Goal: Transaction & Acquisition: Purchase product/service

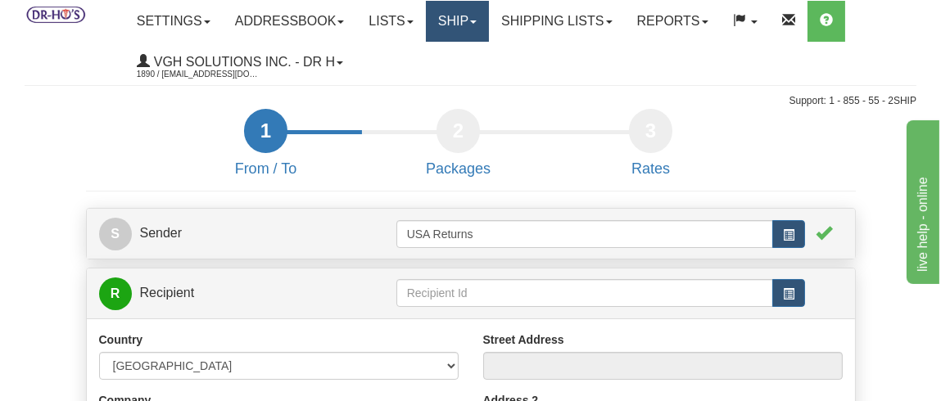
click at [476, 17] on link "Ship" at bounding box center [457, 21] width 63 height 41
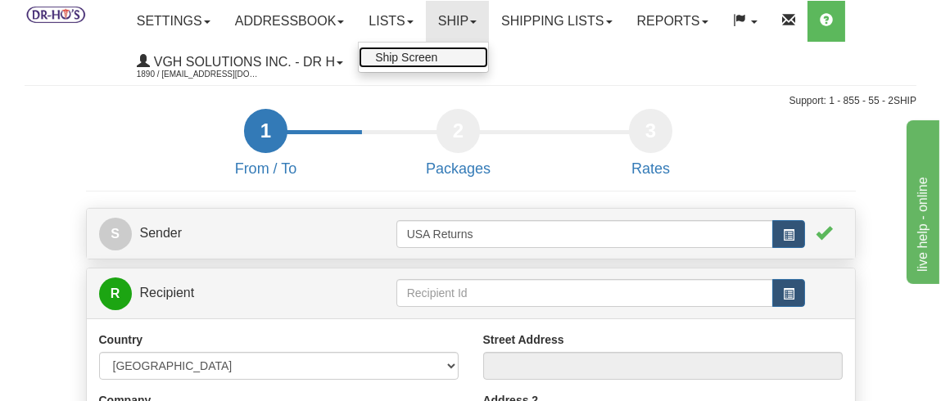
click at [427, 60] on span "Ship Screen" at bounding box center [406, 57] width 62 height 13
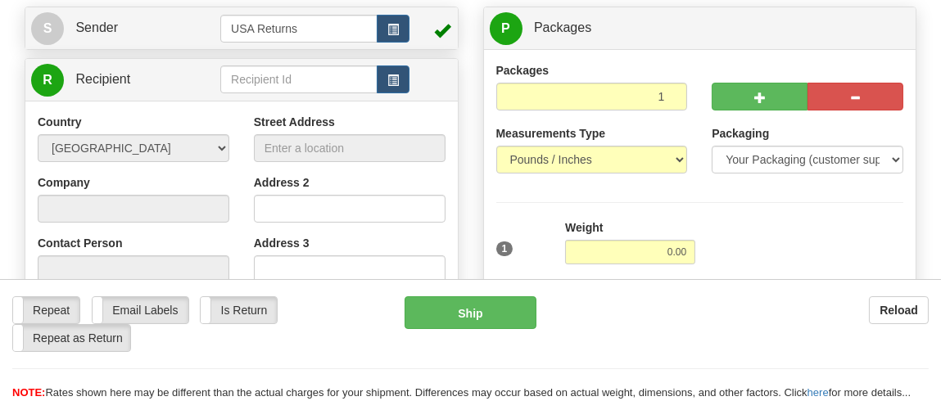
scroll to position [164, 0]
click at [40, 30] on span "S" at bounding box center [47, 28] width 33 height 33
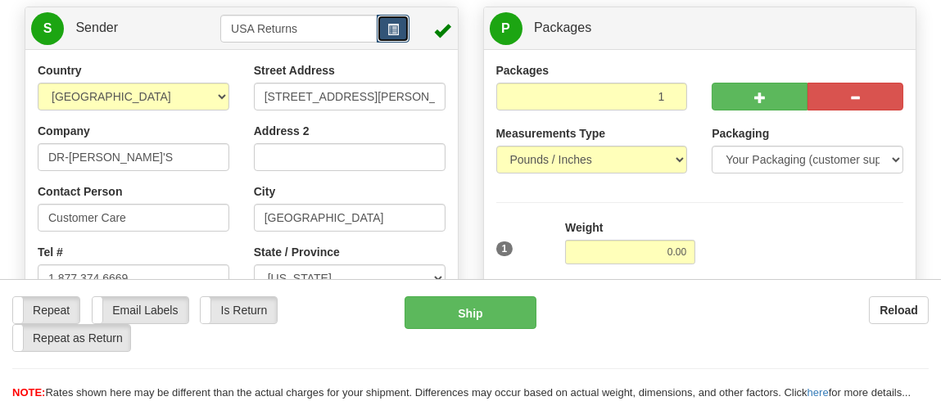
click at [397, 29] on span "button" at bounding box center [392, 30] width 11 height 11
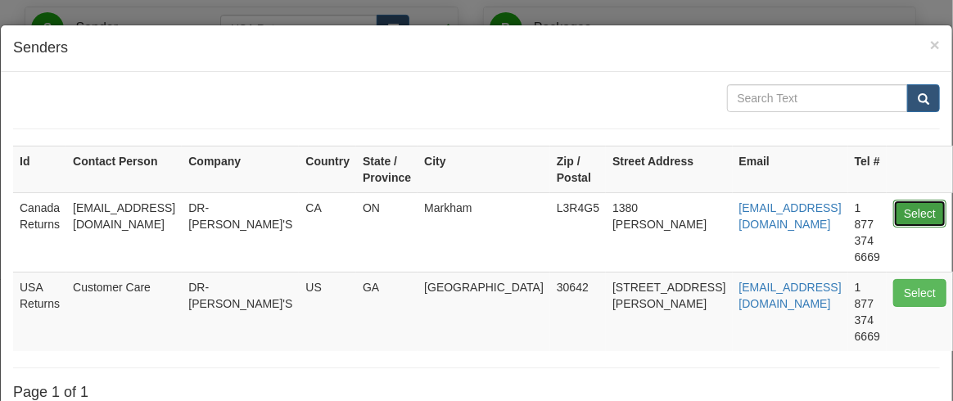
click at [902, 210] on button "Select" at bounding box center [919, 214] width 53 height 28
type input "Canada Returns"
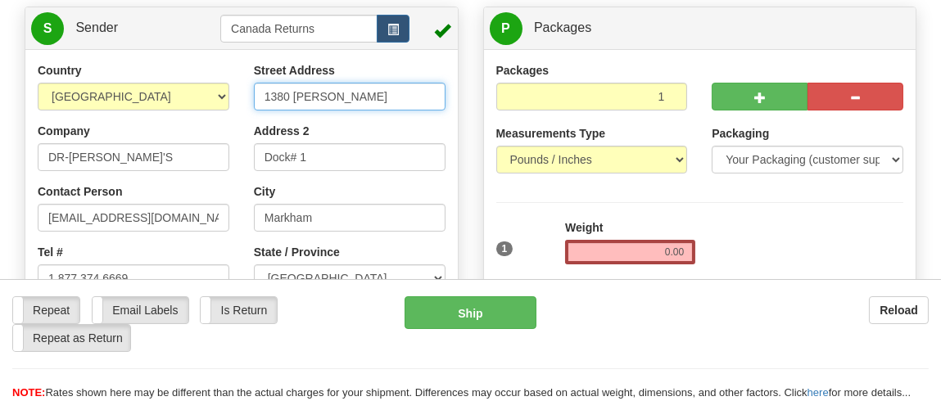
drag, startPoint x: 371, startPoint y: 102, endPoint x: 181, endPoint y: 108, distance: 190.1
click at [181, 108] on div "Country AFGHANISTAN ALAND ISLANDS ALBANIA ALGERIA AMERICAN SAMOA ANDORRA ANGOLA…" at bounding box center [241, 297] width 432 height 470
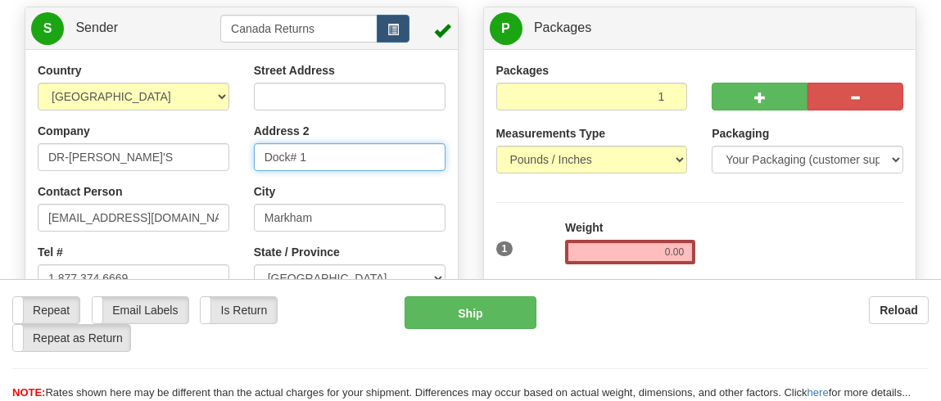
drag, startPoint x: 328, startPoint y: 149, endPoint x: 210, endPoint y: 156, distance: 118.2
click at [210, 156] on div "Country AFGHANISTAN ALAND ISLANDS ALBANIA ALGERIA AMERICAN SAMOA ANDORRA ANGOLA…" at bounding box center [241, 297] width 432 height 470
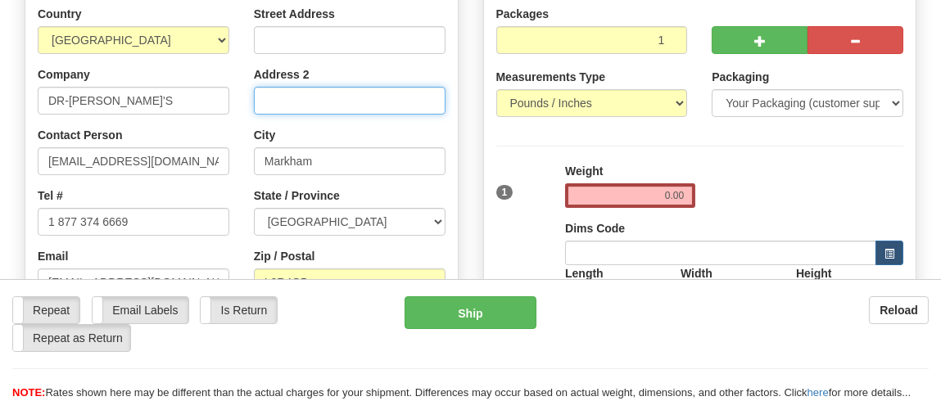
scroll to position [246, 0]
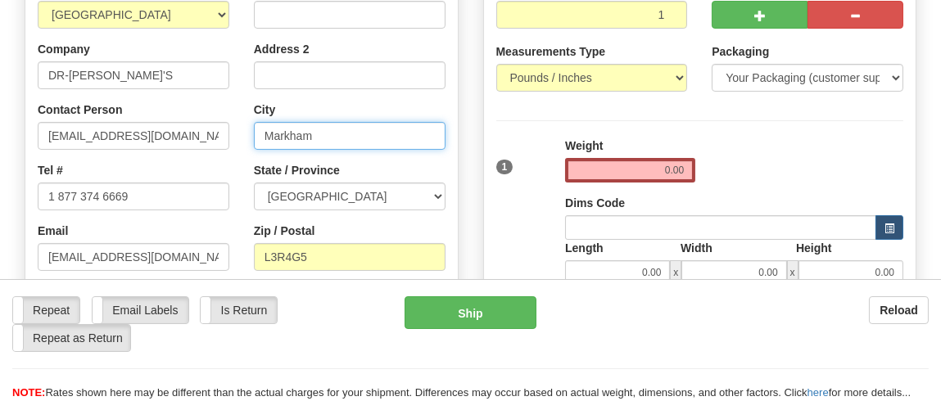
drag, startPoint x: 340, startPoint y: 132, endPoint x: 236, endPoint y: 134, distance: 104.0
click at [233, 135] on div "Country AFGHANISTAN ALAND ISLANDS ALBANIA ALGERIA AMERICAN SAMOA ANDORRA ANGOLA…" at bounding box center [241, 215] width 432 height 470
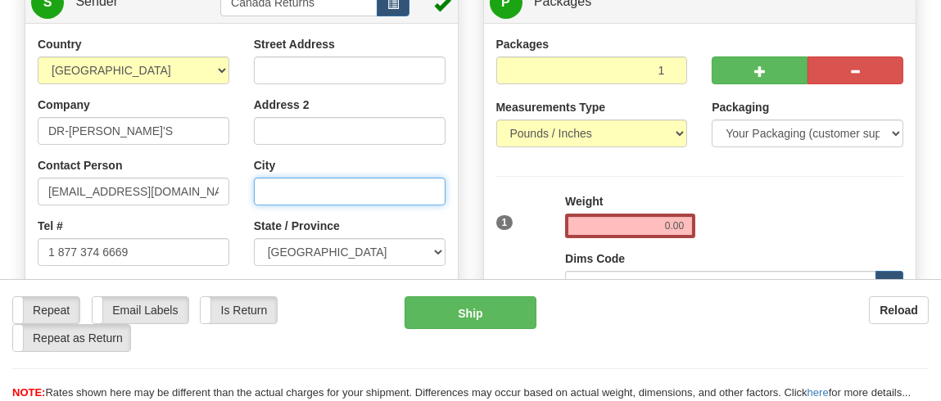
scroll to position [164, 0]
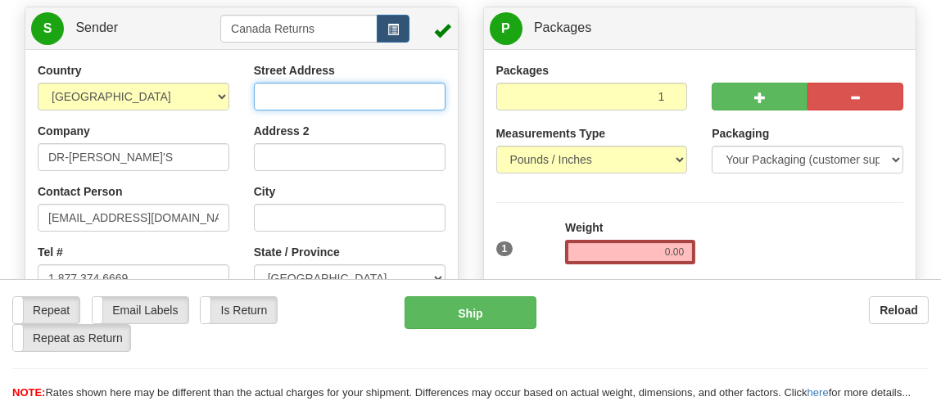
click at [371, 88] on input "Street Address" at bounding box center [350, 97] width 192 height 28
paste input "9790 HIGHWAY 63 REDBRIDGE Ontario P0H2A0 Canada"
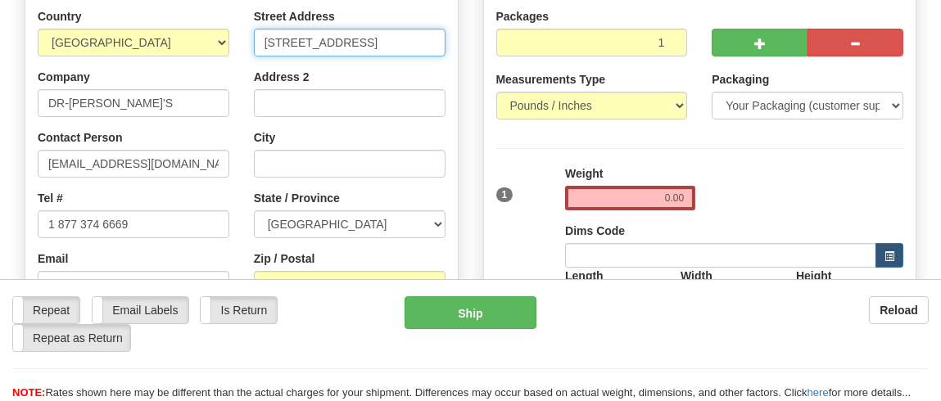
scroll to position [246, 0]
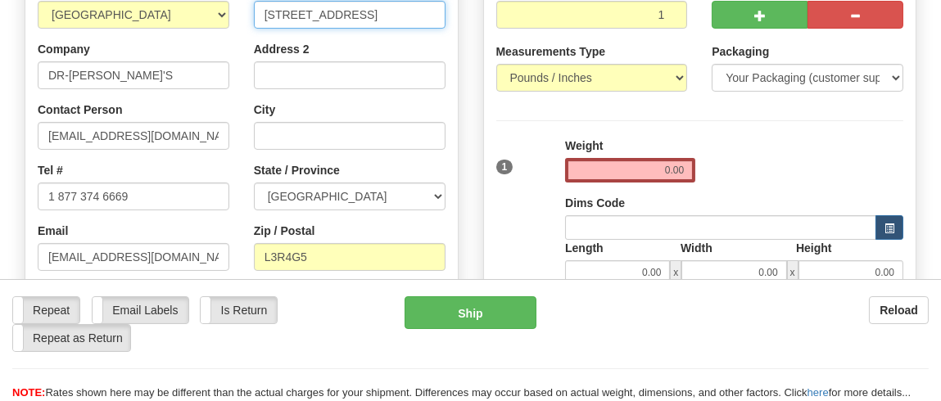
type input "9790 HIGHWAY 63 REDBRIDGE Ontario P0H2A0 Canada"
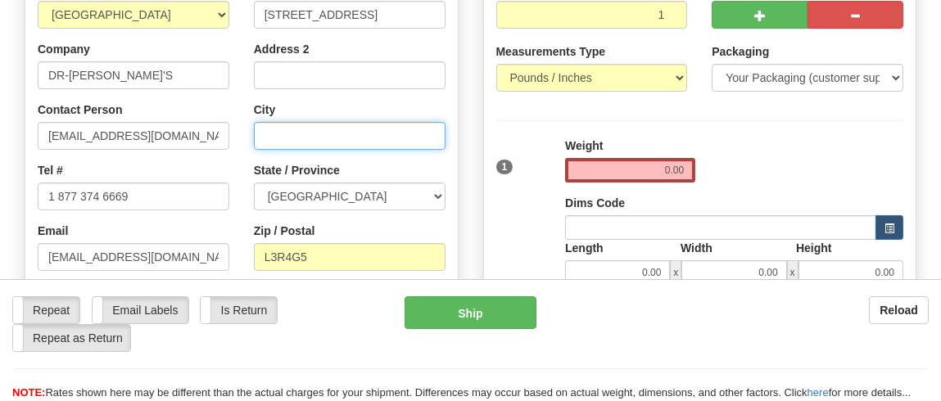
scroll to position [0, 0]
click at [365, 138] on input "City" at bounding box center [350, 136] width 192 height 28
paste input "9790 HIGHWAY 63 REDBRIDGE Ontario P0H2A0 Canada"
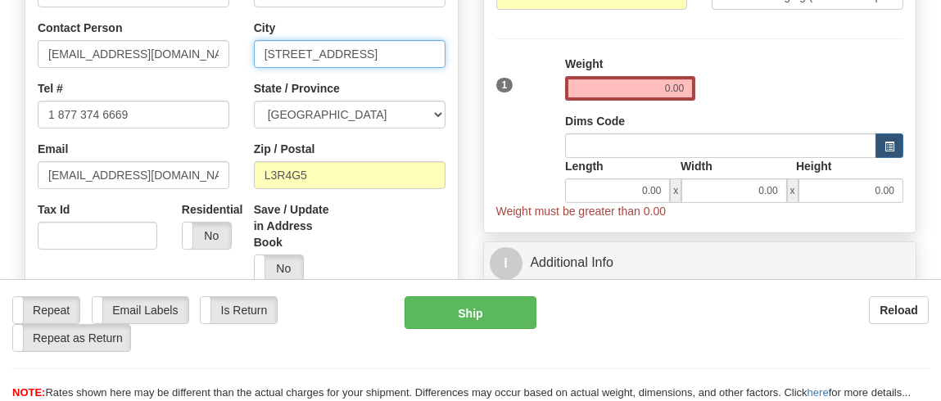
type input "9790 HIGHWAY 63 REDBRIDGE Ontario P0H2A0 Canada"
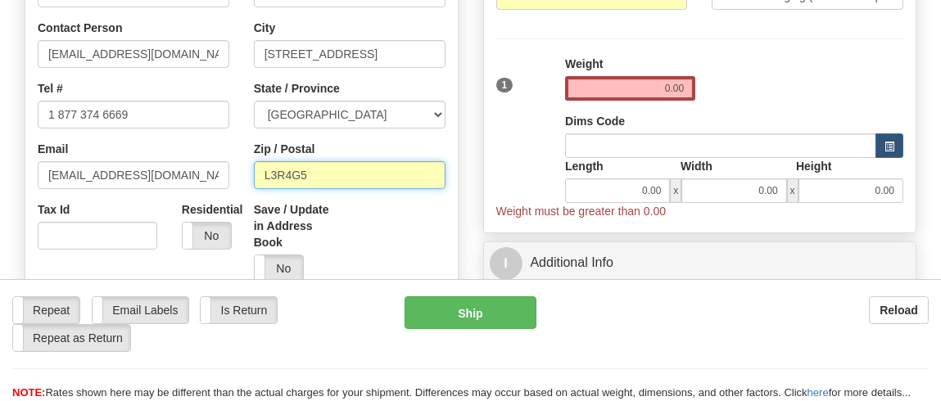
scroll to position [0, 0]
drag, startPoint x: 328, startPoint y: 172, endPoint x: 210, endPoint y: 170, distance: 117.9
click at [210, 170] on div "Country AFGHANISTAN ALAND ISLANDS ALBANIA ALGERIA AMERICAN SAMOA ANDORRA ANGOLA…" at bounding box center [241, 133] width 432 height 470
paste input "9790 HIGHWAY 63 REDBRIDGE Ontario P0H2A0 Canada"
drag, startPoint x: 307, startPoint y: 181, endPoint x: 1, endPoint y: 188, distance: 306.4
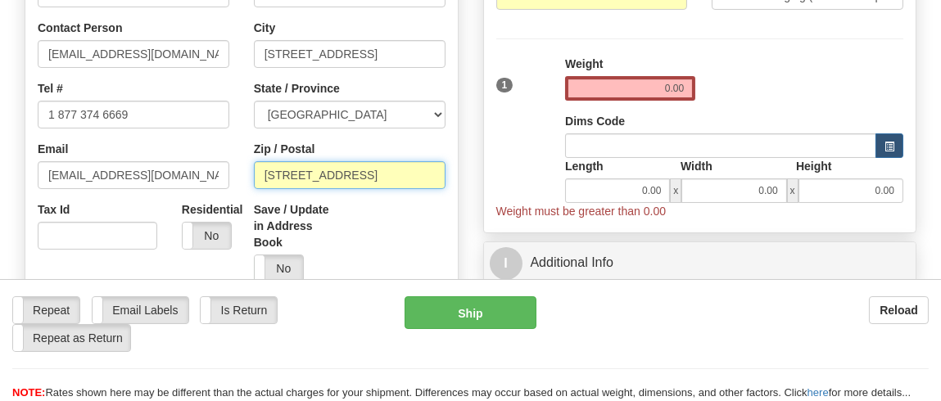
click at [1, 188] on div "Toggle navigation Settings Shipping Preferences Fields Preferences New" at bounding box center [470, 390] width 941 height 1437
drag, startPoint x: 304, startPoint y: 174, endPoint x: 221, endPoint y: 184, distance: 83.3
click at [221, 184] on div "Country AFGHANISTAN ALAND ISLANDS ALBANIA ALGERIA AMERICAN SAMOA ANDORRA ANGOLA…" at bounding box center [241, 133] width 432 height 470
click at [364, 178] on input "P0H2A0 Canada" at bounding box center [350, 175] width 192 height 28
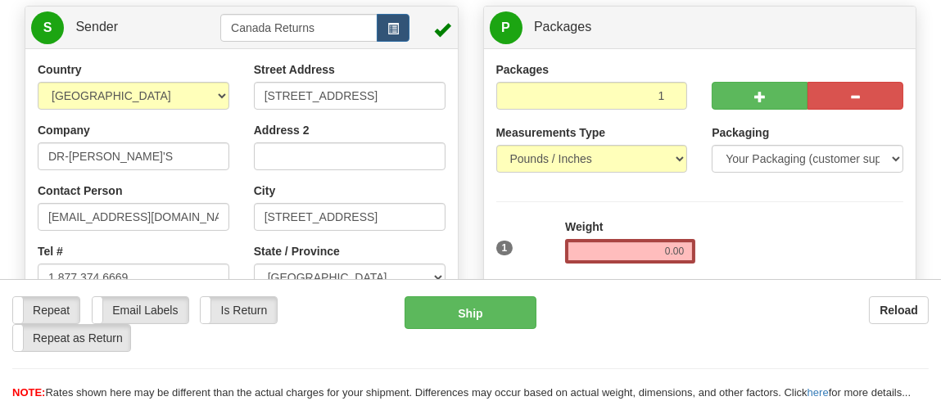
scroll to position [164, 0]
type input "P0H2A0"
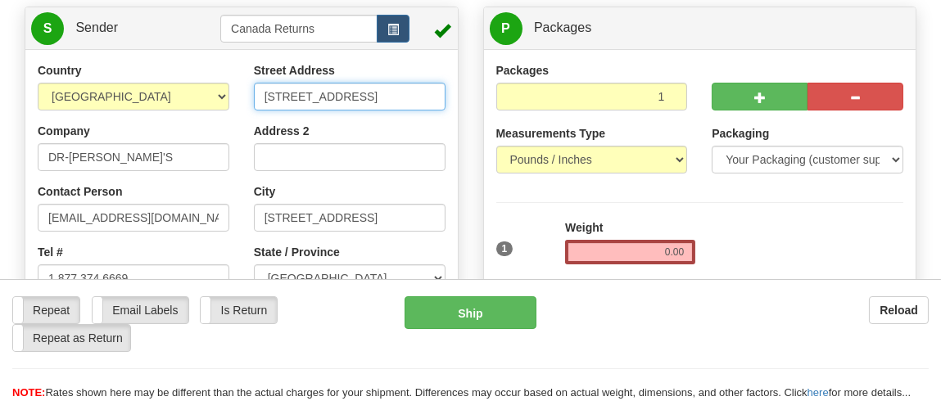
scroll to position [0, 129]
drag, startPoint x: 366, startPoint y: 104, endPoint x: 445, endPoint y: 94, distance: 80.0
click at [445, 94] on div "Street Address 9790 HIGHWAY 63 REDBRIDGE Ontario P0H2A0 Canada Address 2 City 9…" at bounding box center [350, 260] width 216 height 396
type input "9790 HIGHWAY 63"
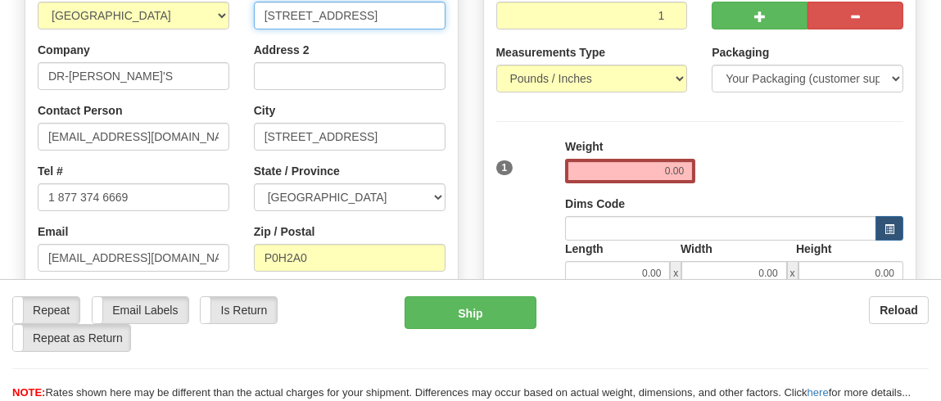
scroll to position [246, 0]
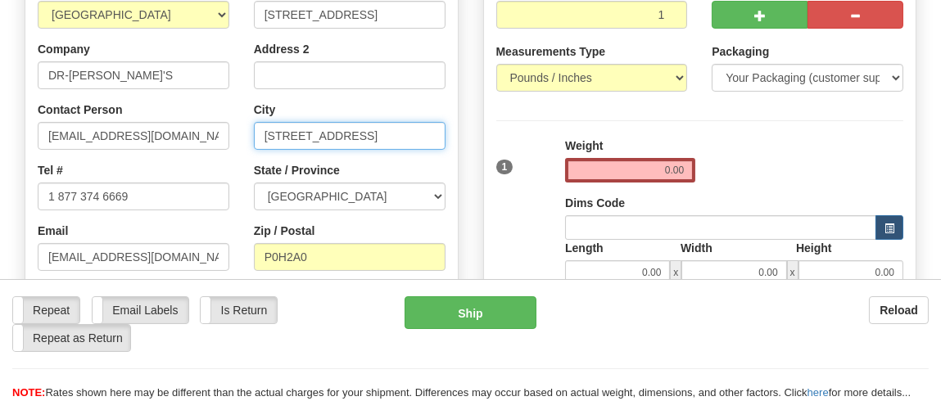
drag, startPoint x: 365, startPoint y: 138, endPoint x: 216, endPoint y: 153, distance: 149.8
click at [216, 153] on div "Country AFGHANISTAN ALAND ISLANDS ALBANIA ALGERIA AMERICAN SAMOA ANDORRA ANGOLA…" at bounding box center [241, 215] width 432 height 470
drag, startPoint x: 337, startPoint y: 132, endPoint x: 435, endPoint y: 130, distance: 97.5
click at [447, 125] on div "Street Address 9790 HIGHWAY 63 Address 2 City REDBRIDGE Ontario P0H2A0 Canada S…" at bounding box center [350, 178] width 216 height 396
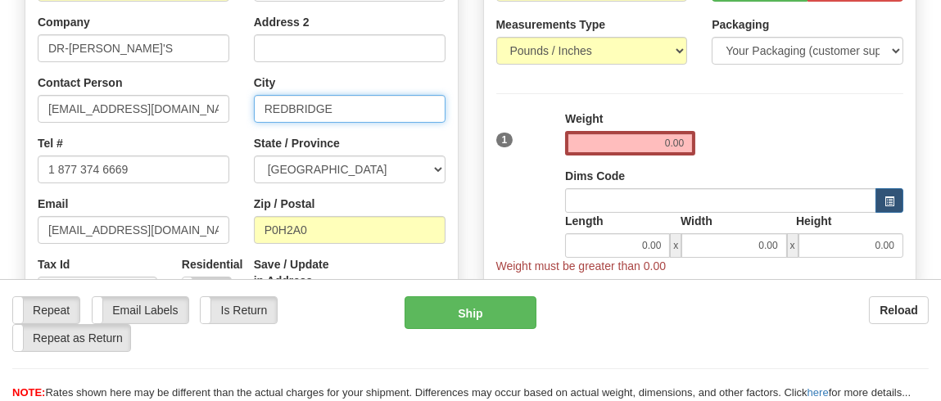
scroll to position [164, 0]
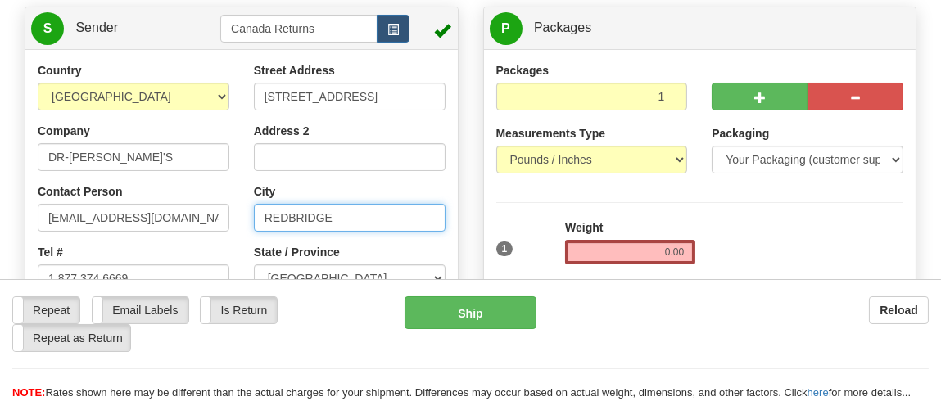
type input "REDBRIDGE"
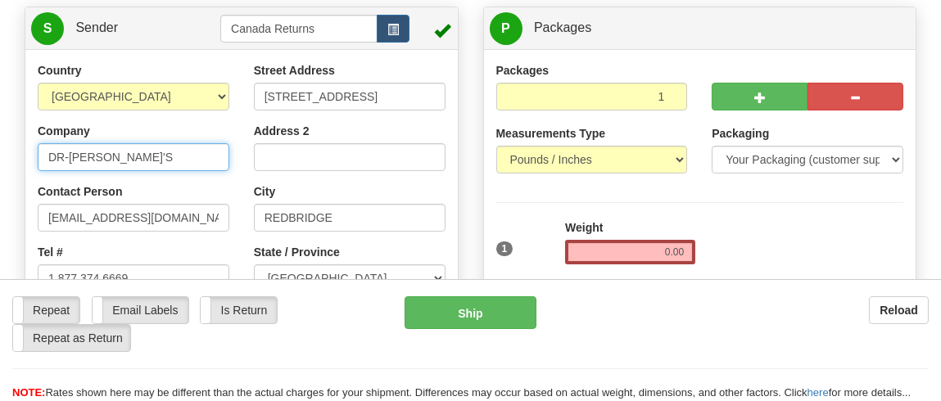
drag, startPoint x: 142, startPoint y: 163, endPoint x: 0, endPoint y: 178, distance: 143.3
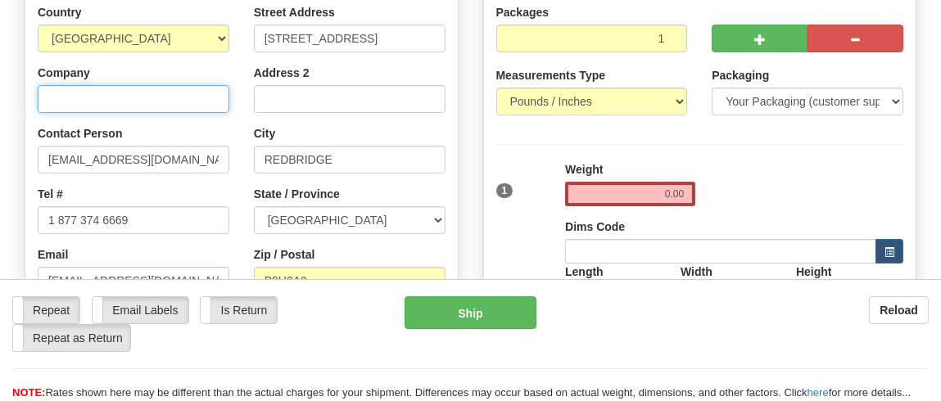
scroll to position [246, 0]
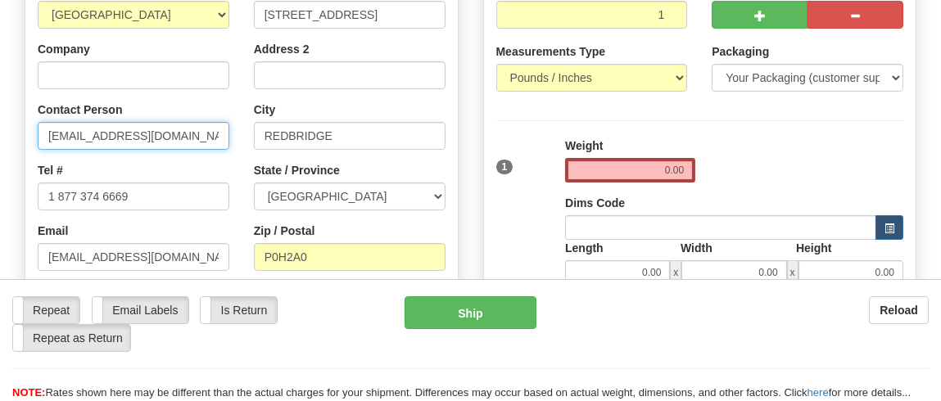
drag, startPoint x: 159, startPoint y: 139, endPoint x: 0, endPoint y: 152, distance: 159.4
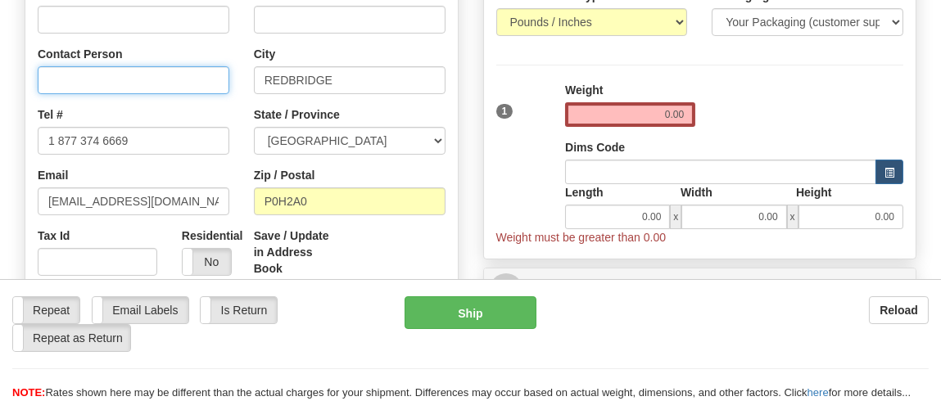
scroll to position [328, 0]
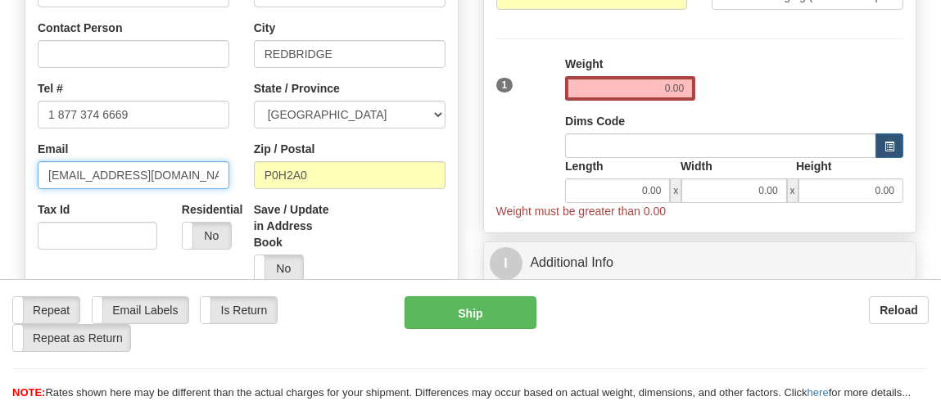
drag, startPoint x: 159, startPoint y: 176, endPoint x: 2, endPoint y: 179, distance: 157.3
click at [0, 181] on div "Toggle navigation Settings Shipping Preferences Fields Preferences New" at bounding box center [470, 390] width 941 height 1437
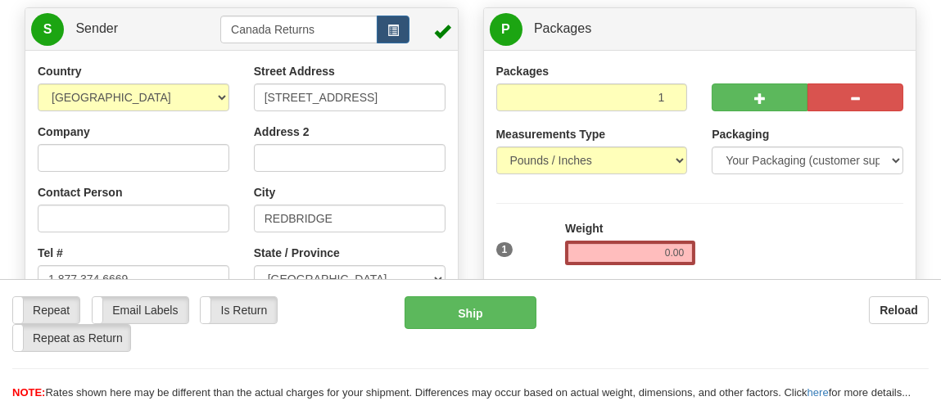
scroll to position [164, 0]
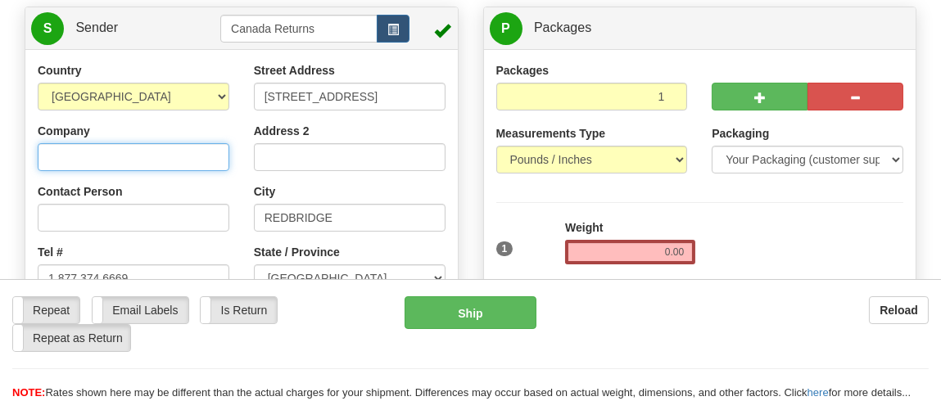
click at [196, 161] on input "Company" at bounding box center [134, 157] width 192 height 28
paste input "Gordon Campbell"
type input "Gordon Campbell"
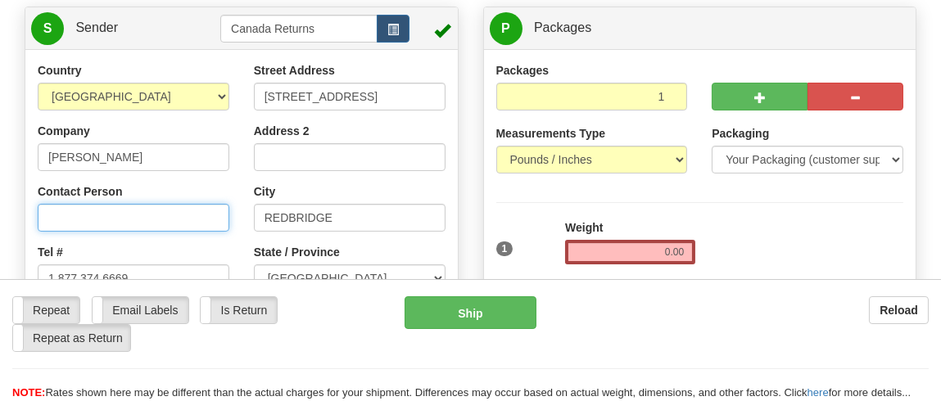
click at [142, 218] on input "Contact Person" at bounding box center [134, 218] width 192 height 28
paste input "Gordon Campbell"
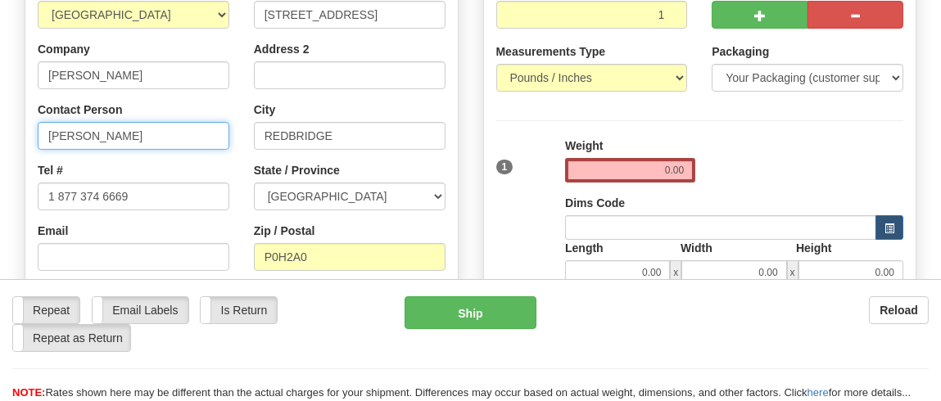
scroll to position [328, 0]
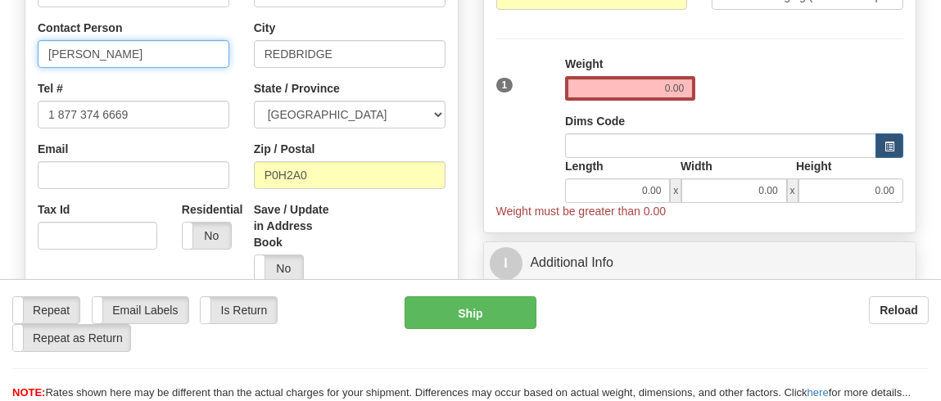
type input "Gordon Campbell"
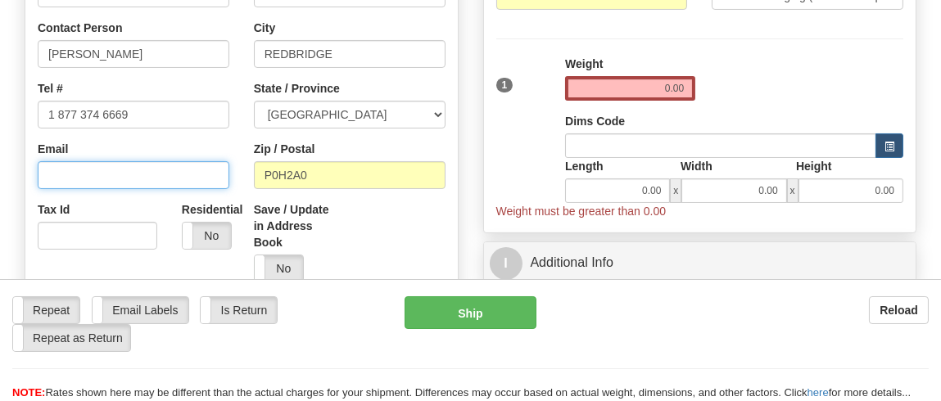
click at [164, 170] on input "Email" at bounding box center [134, 175] width 192 height 28
click at [193, 178] on input "Email" at bounding box center [134, 175] width 192 height 28
paste input "carbuff40@gmail.com"
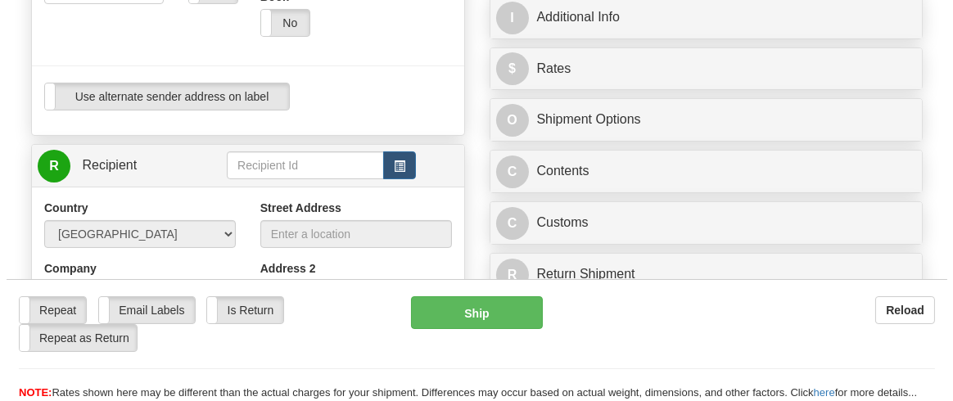
scroll to position [655, 0]
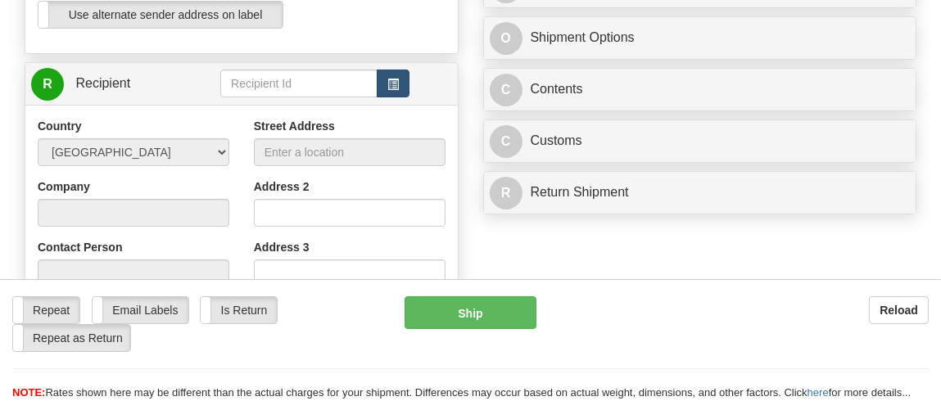
type input "carbuff40@gmail.com"
click at [388, 84] on span "button" at bounding box center [392, 84] width 11 height 11
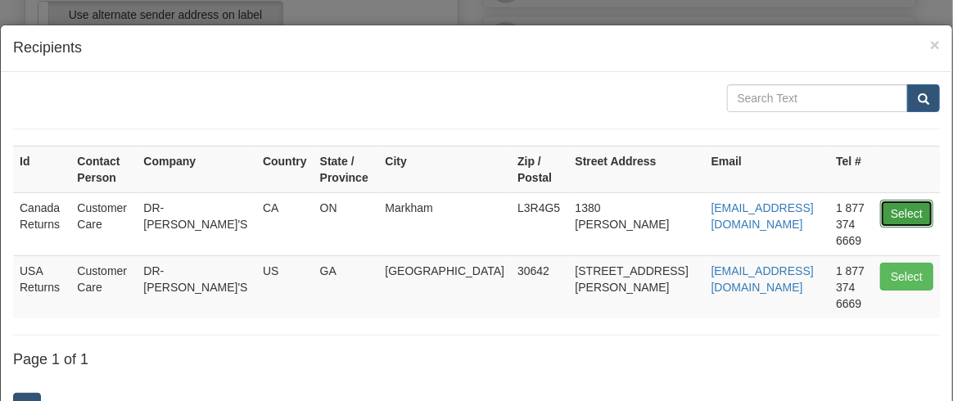
click at [886, 210] on button "Select" at bounding box center [906, 214] width 53 height 28
type input "Canada Returns"
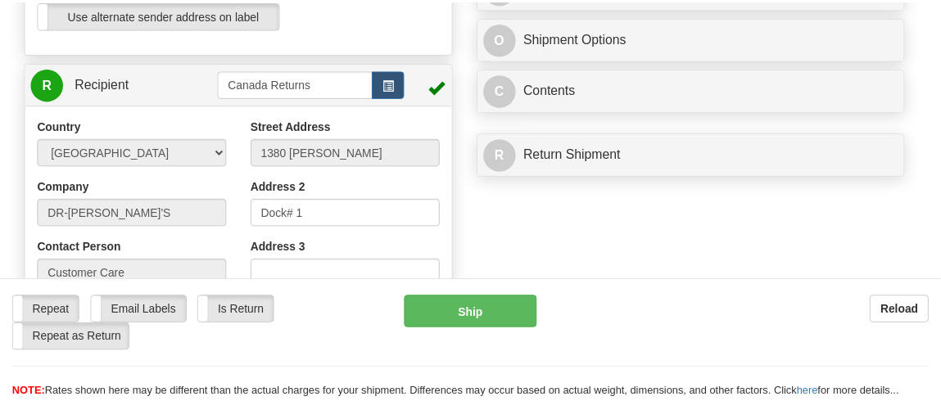
scroll to position [215, 0]
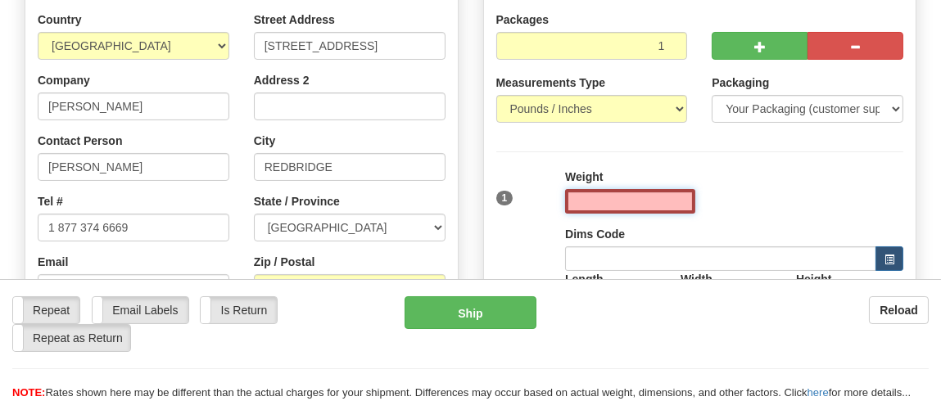
click at [683, 202] on input "text" at bounding box center [630, 201] width 130 height 25
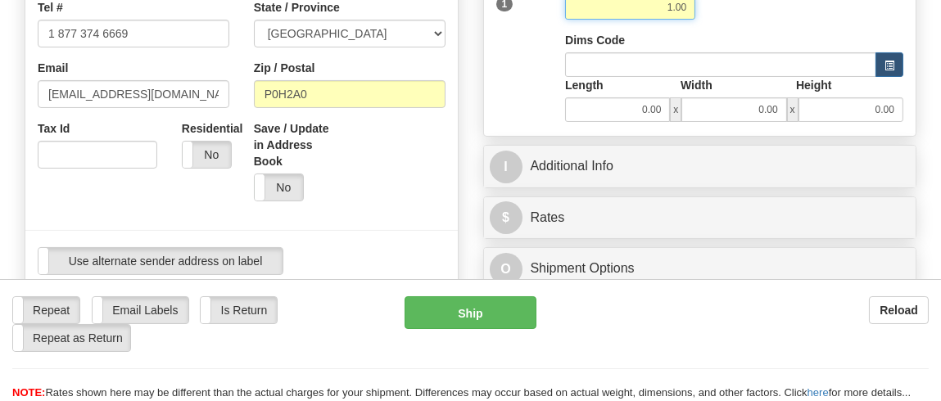
scroll to position [409, 0]
type input "1.00"
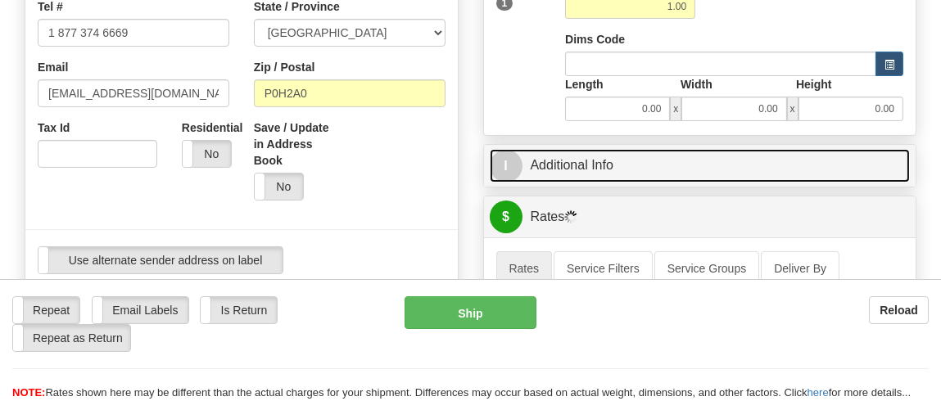
click at [576, 168] on link "I Additional Info" at bounding box center [700, 166] width 421 height 34
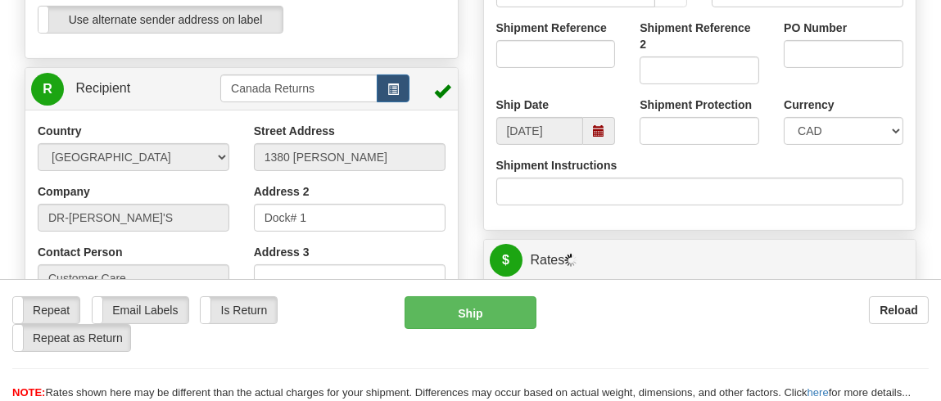
scroll to position [655, 0]
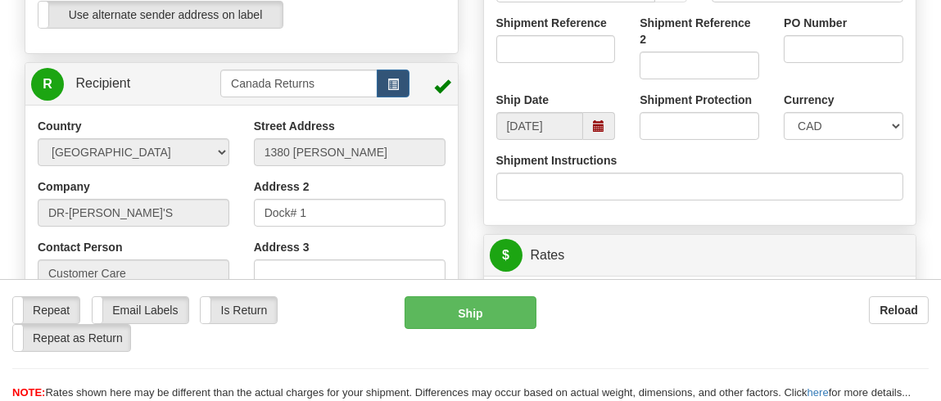
click at [598, 128] on span at bounding box center [598, 125] width 11 height 11
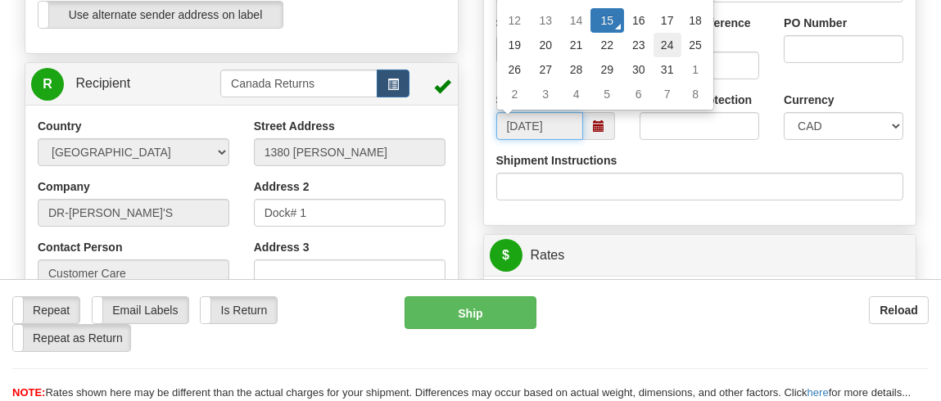
click at [670, 44] on td "24" at bounding box center [667, 45] width 28 height 25
type input "10/24/2025"
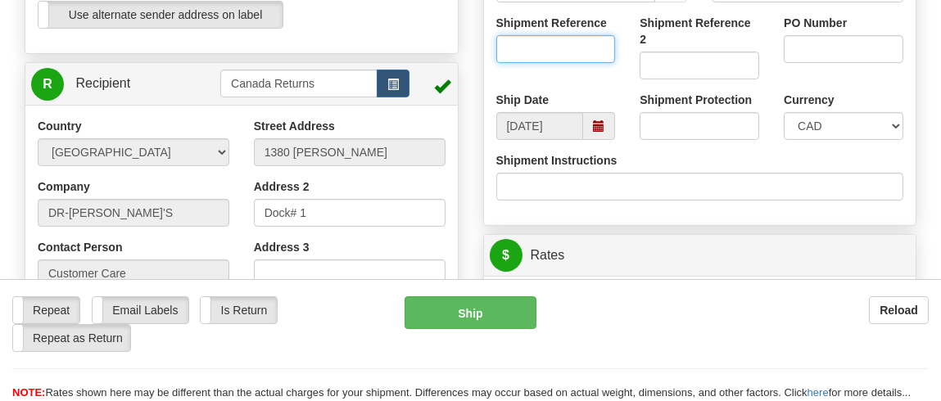
click at [590, 49] on input "Shipment Reference" at bounding box center [556, 49] width 120 height 28
click at [565, 49] on input "Shipment Reference" at bounding box center [556, 49] width 120 height 28
paste input "1147170"
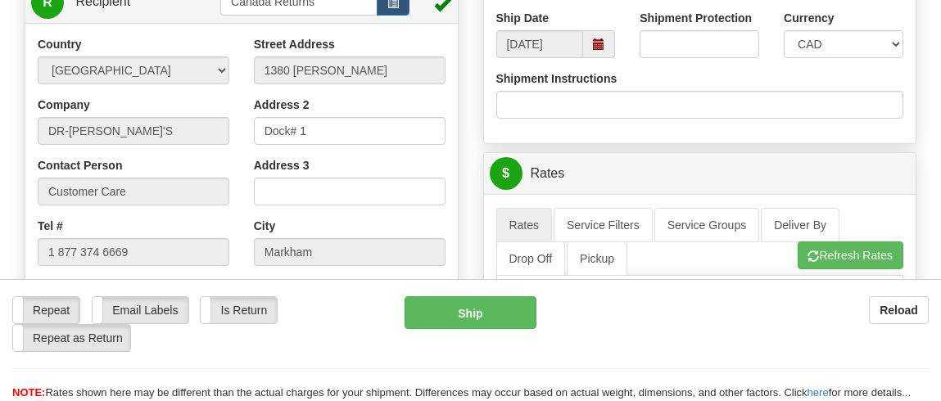
scroll to position [819, 0]
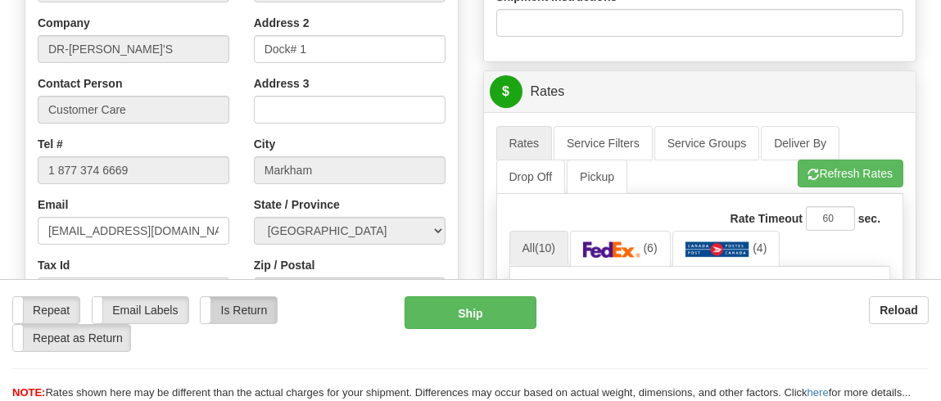
type input "1147170"
click at [251, 297] on label "Is Return" at bounding box center [239, 310] width 76 height 26
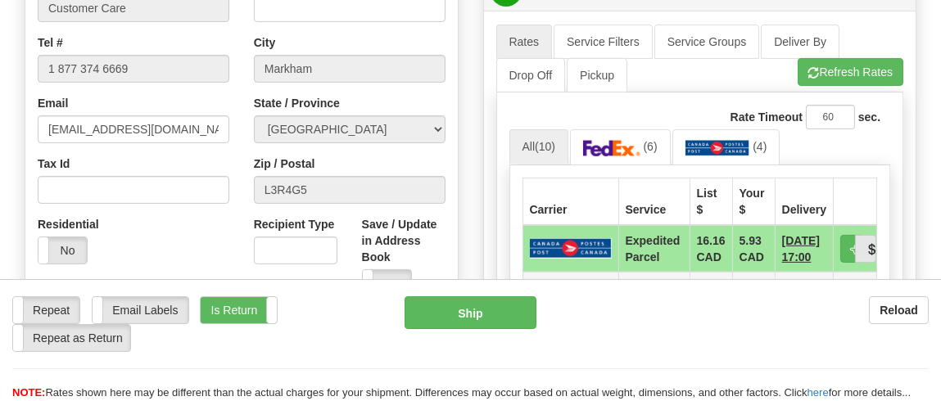
scroll to position [983, 0]
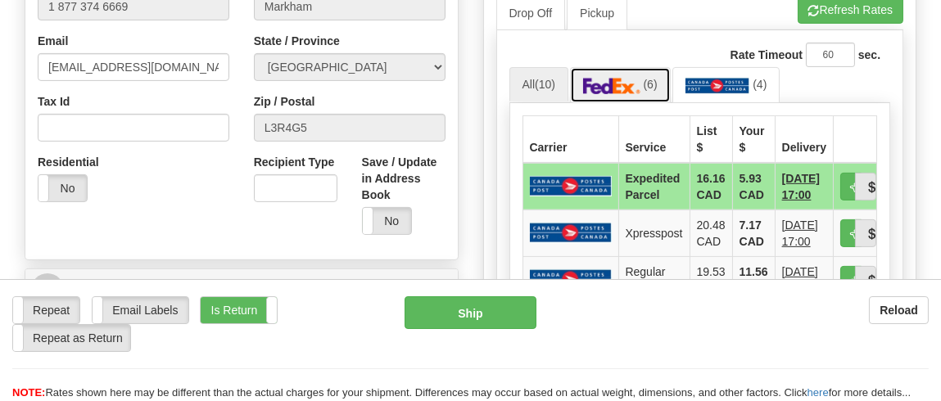
click at [617, 87] on img at bounding box center [611, 86] width 57 height 16
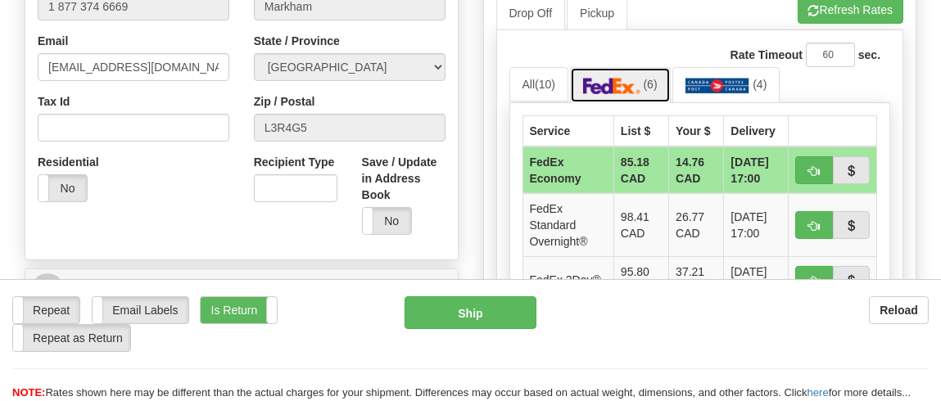
click at [631, 91] on img at bounding box center [611, 86] width 57 height 16
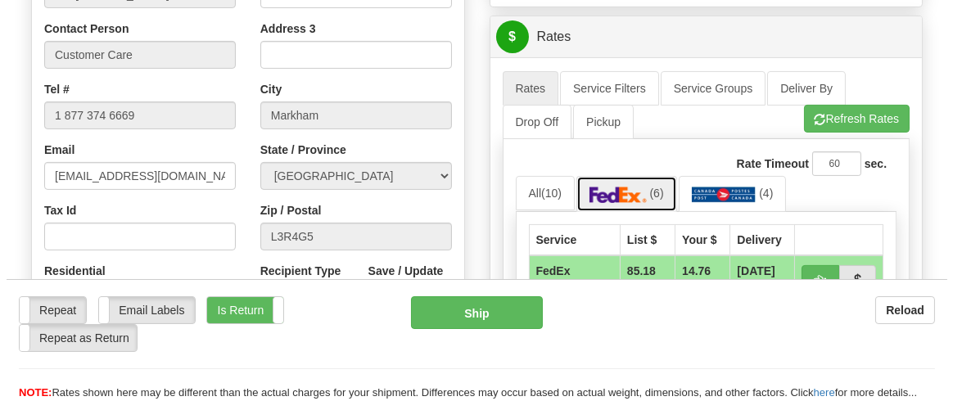
scroll to position [901, 0]
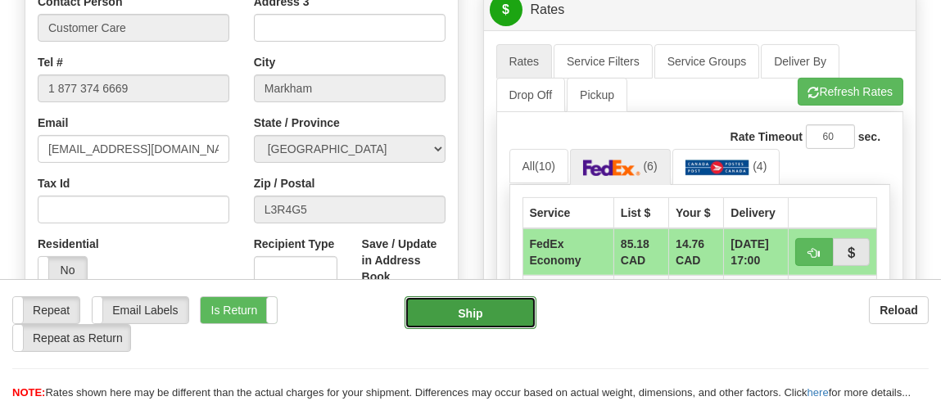
click at [482, 296] on button "Ship" at bounding box center [471, 312] width 133 height 33
type input "20"
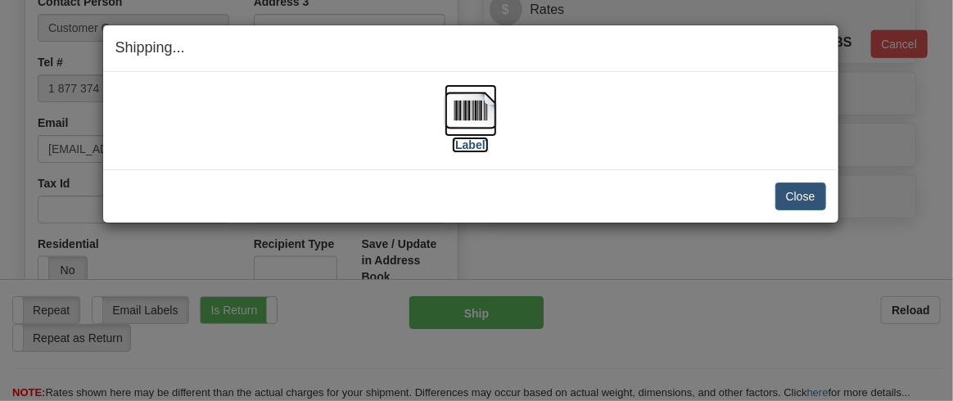
click at [468, 141] on label "[Label]" at bounding box center [471, 145] width 38 height 16
